Goal: Information Seeking & Learning: Learn about a topic

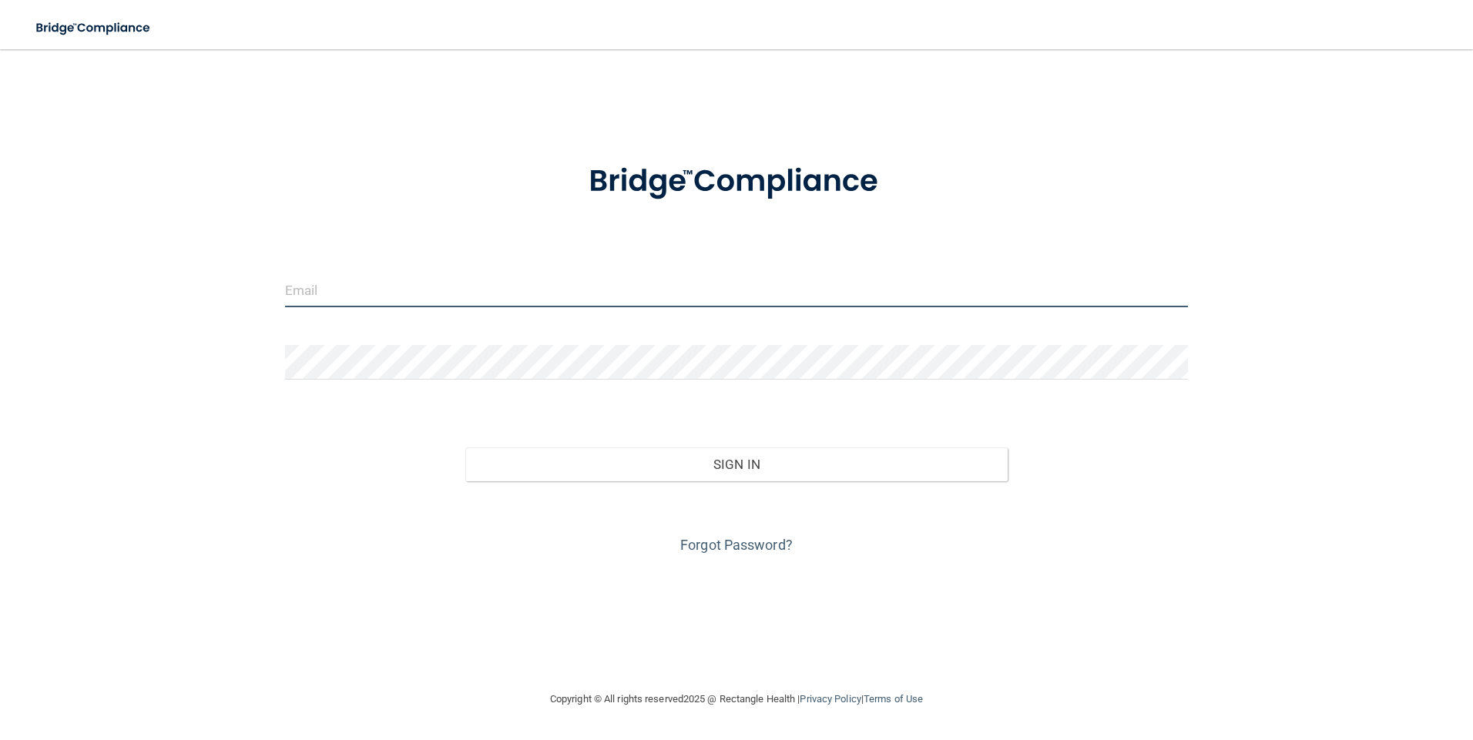
click at [374, 285] on input "email" at bounding box center [737, 290] width 904 height 35
type input "[EMAIL_ADDRESS][DOMAIN_NAME]"
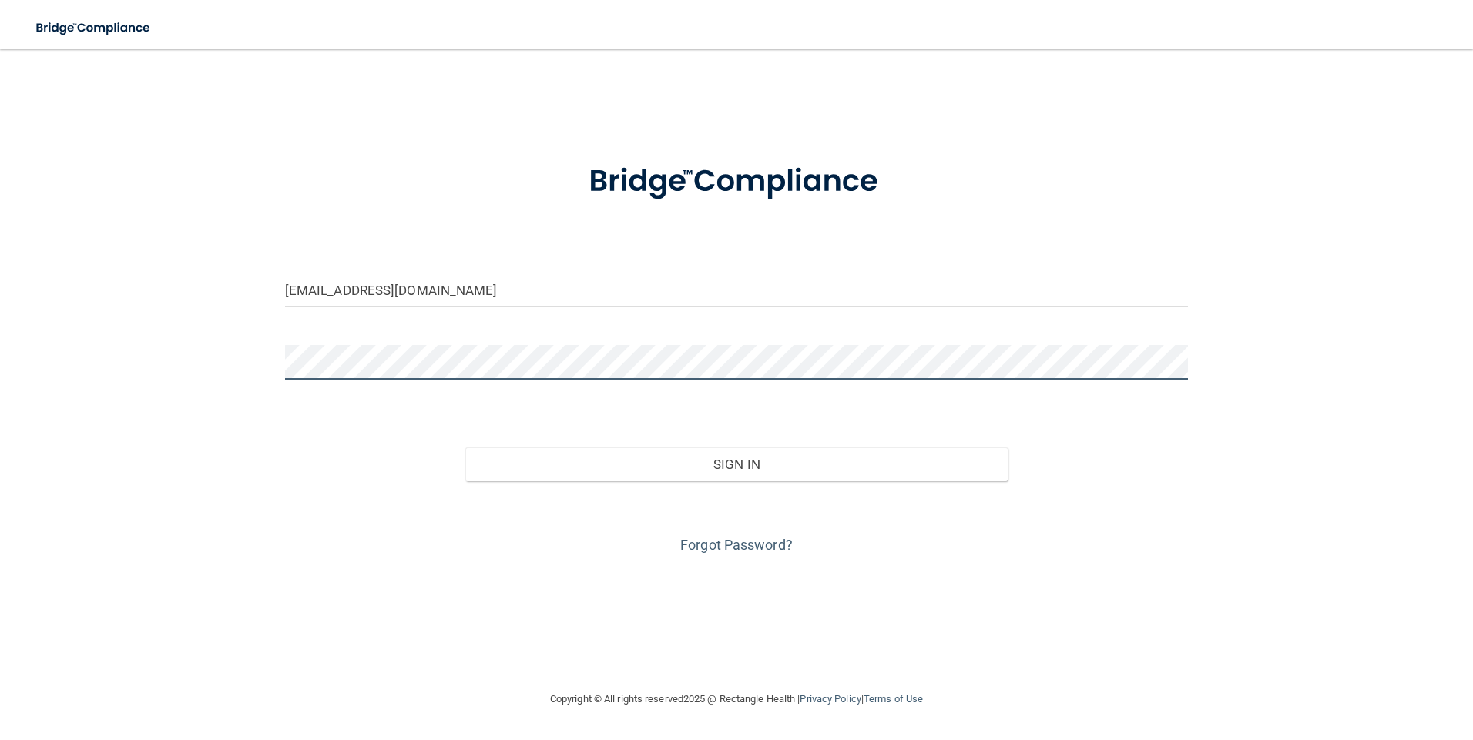
click at [465, 448] on button "Sign In" at bounding box center [736, 465] width 542 height 34
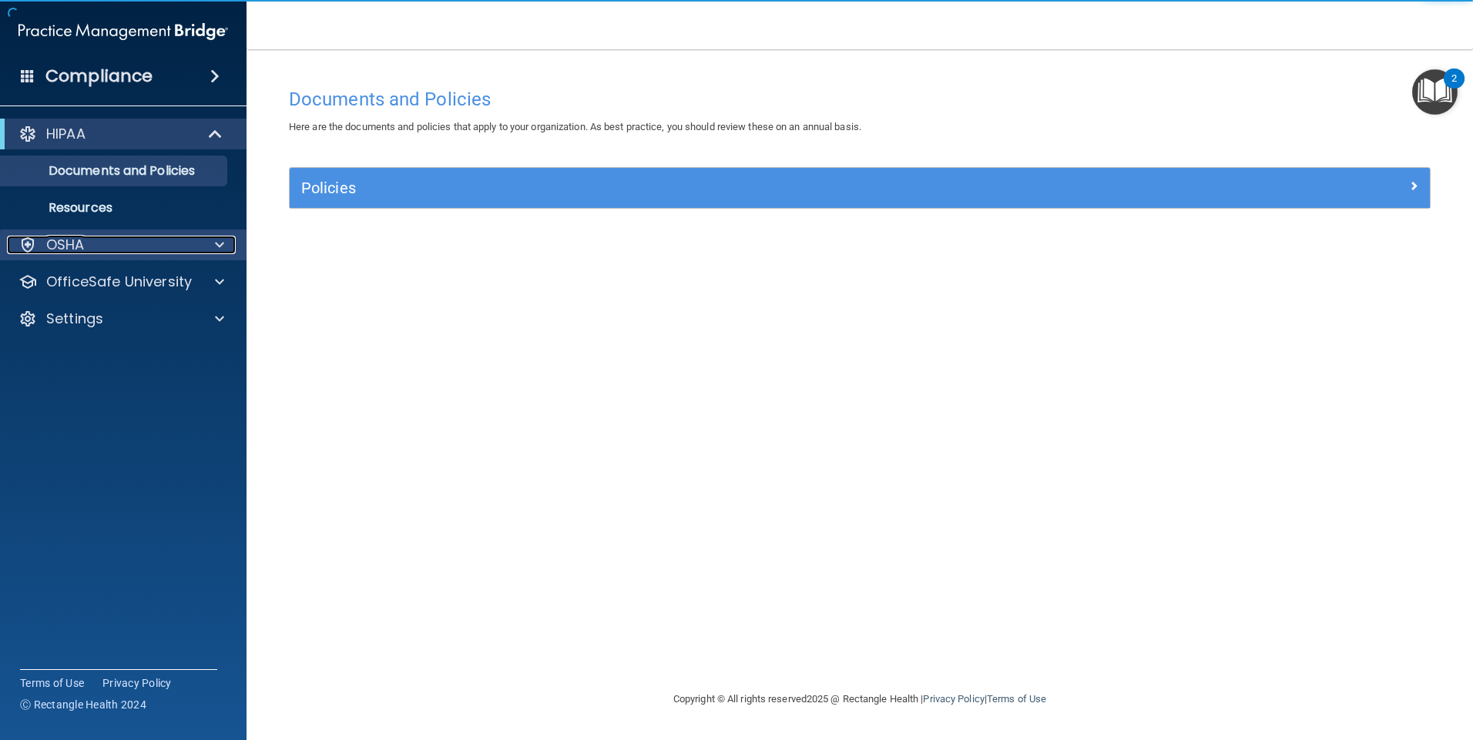
click at [220, 238] on span at bounding box center [219, 245] width 9 height 18
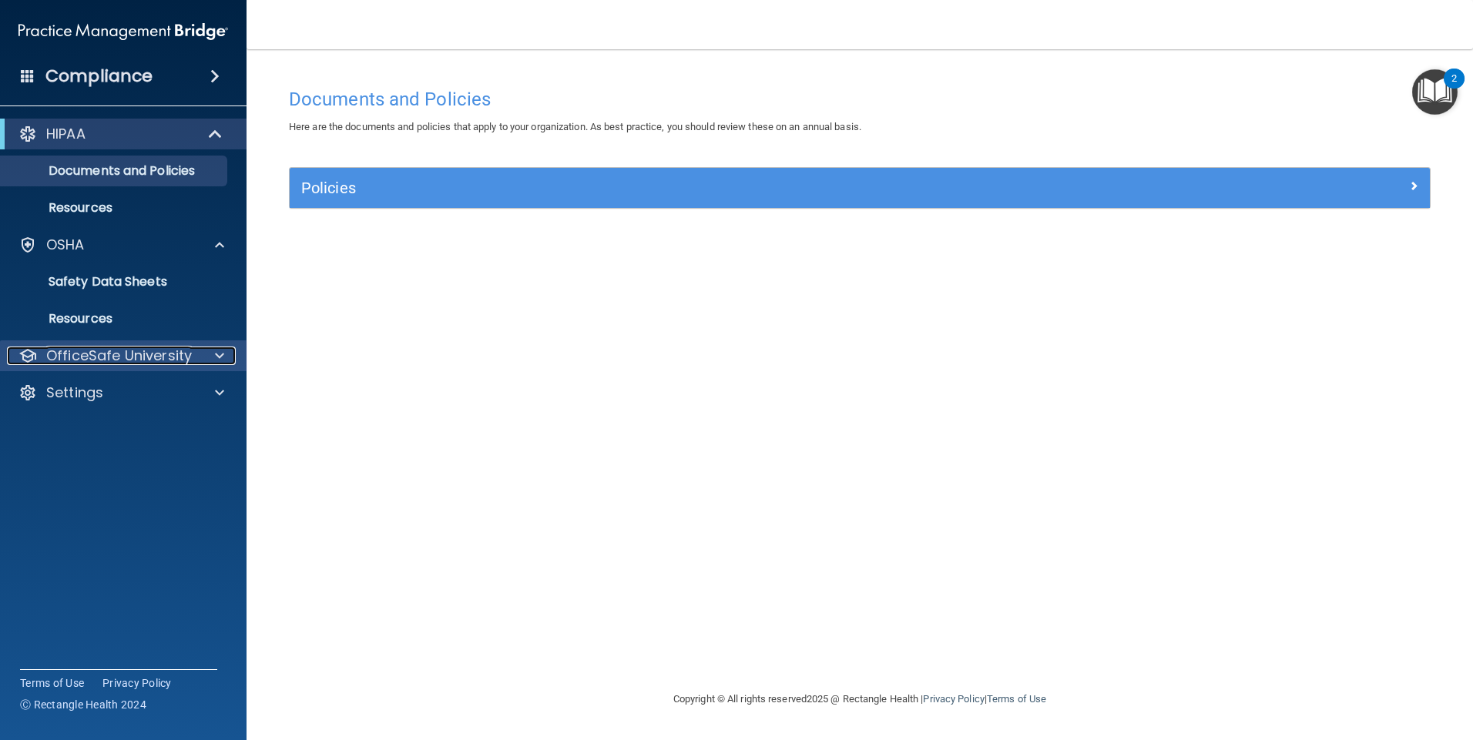
click at [153, 359] on p "OfficeSafe University" at bounding box center [119, 356] width 146 height 18
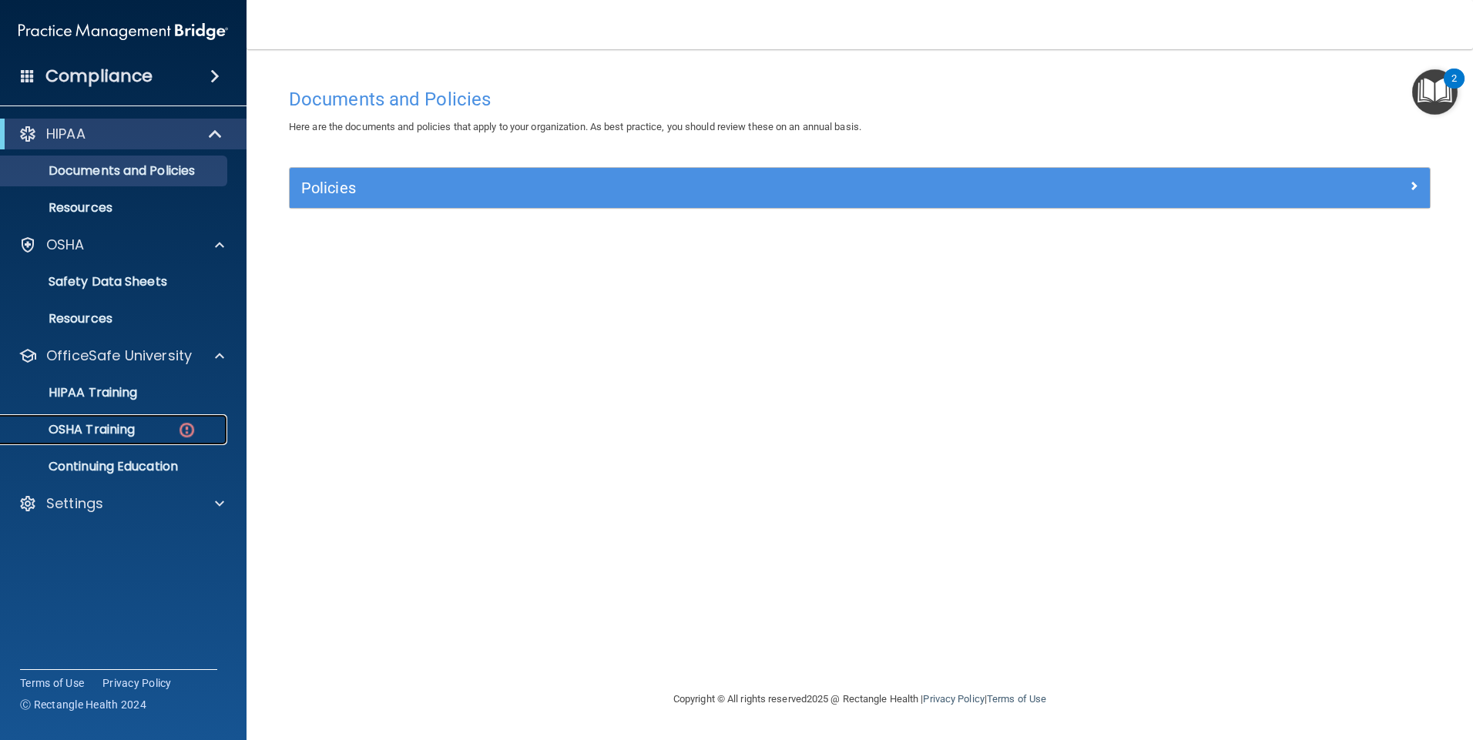
click at [155, 440] on link "OSHA Training" at bounding box center [106, 429] width 243 height 31
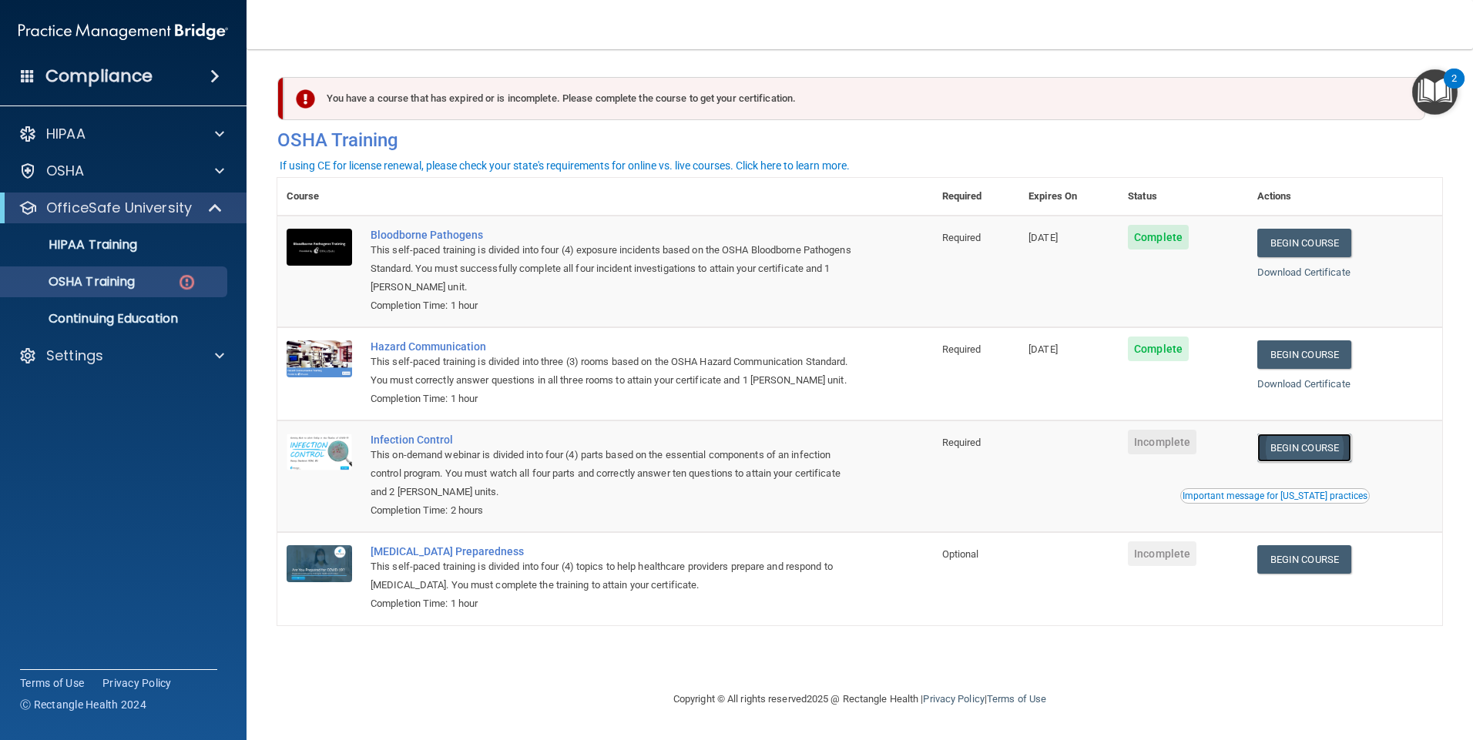
click at [1322, 462] on link "Begin Course" at bounding box center [1304, 448] width 94 height 28
